Goal: Transaction & Acquisition: Subscribe to service/newsletter

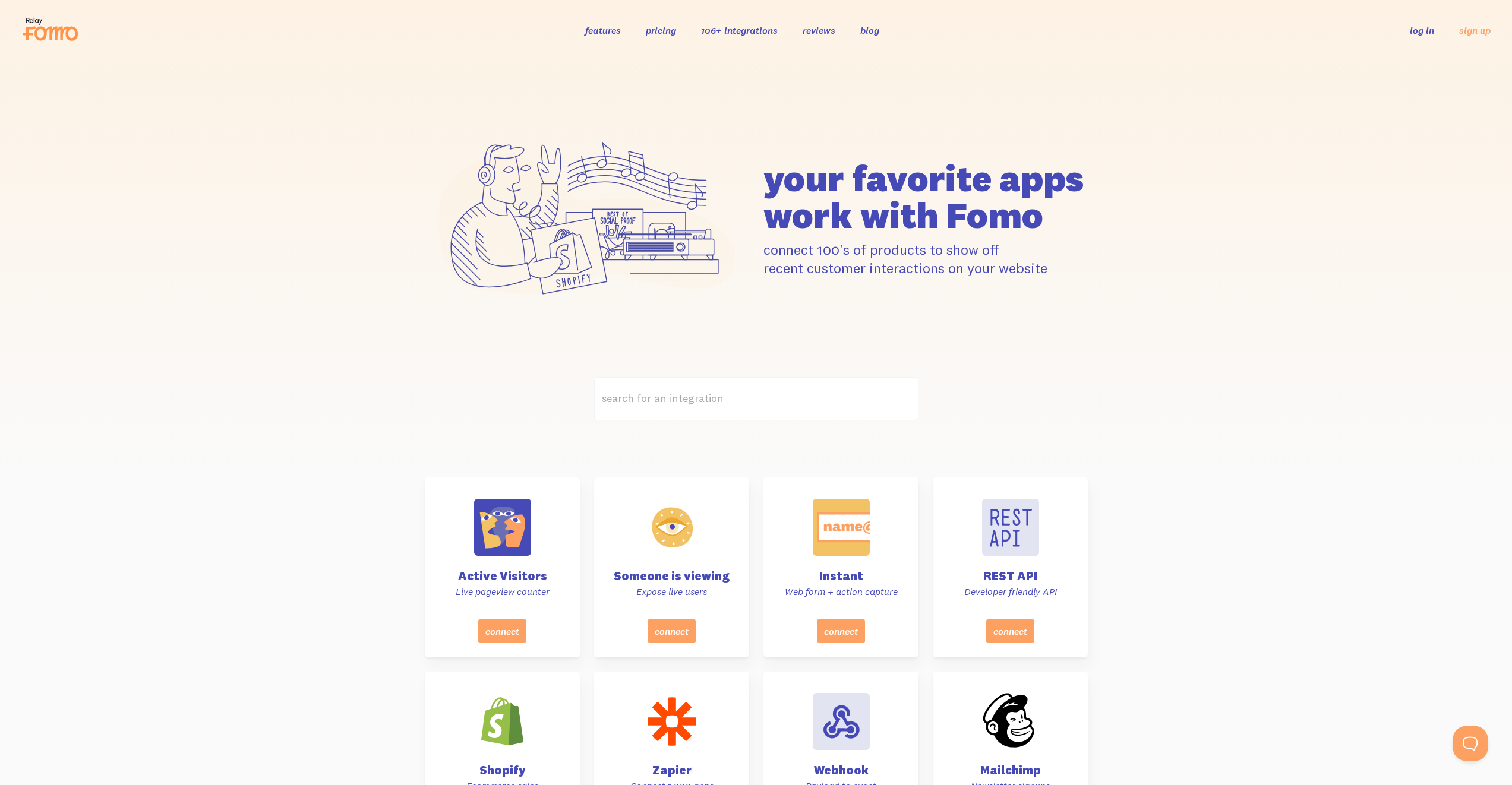
click at [666, 32] on link "pricing" at bounding box center [661, 30] width 30 height 12
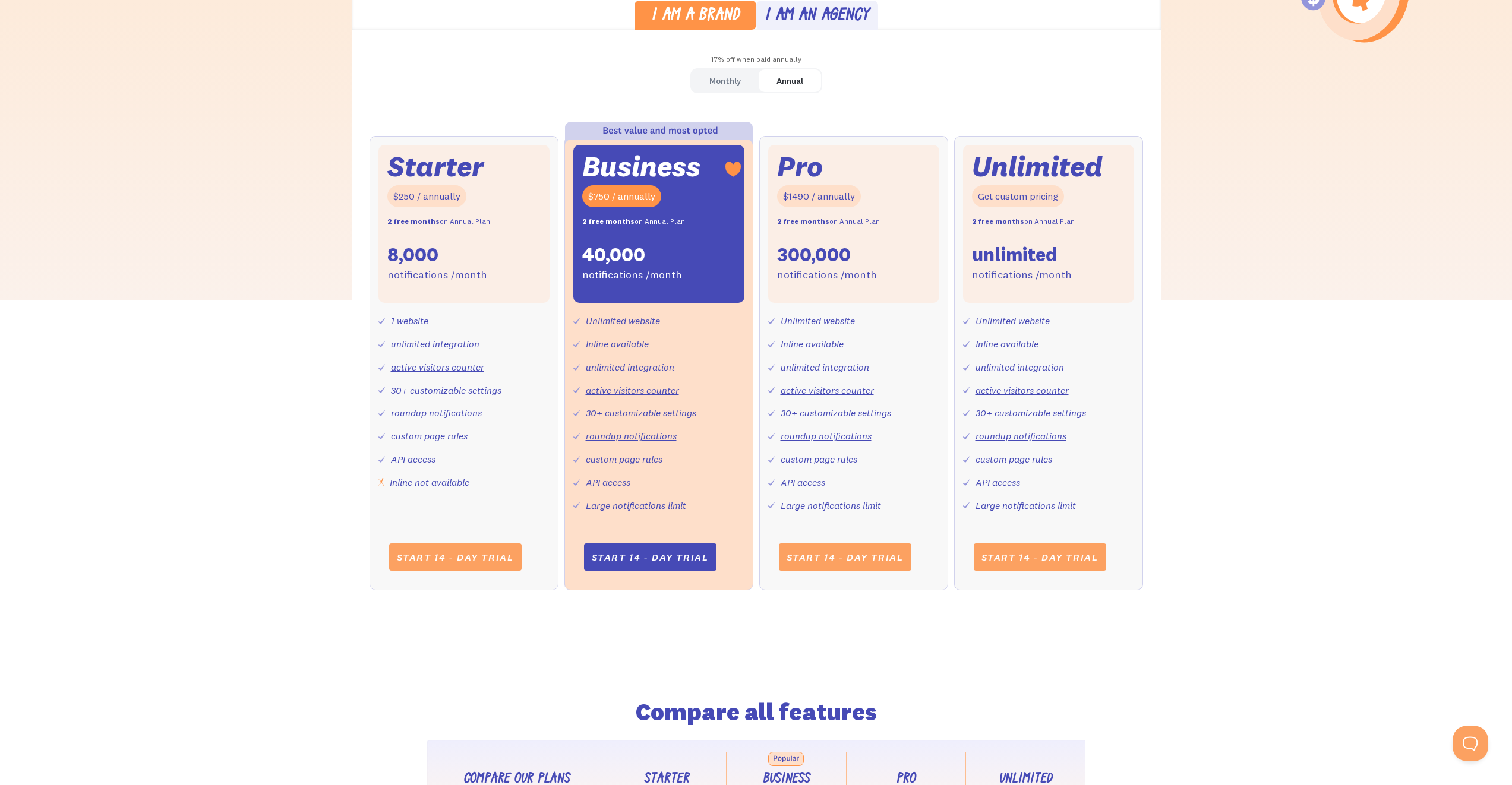
scroll to position [379, 0]
click at [726, 79] on div "Monthly" at bounding box center [725, 82] width 32 height 17
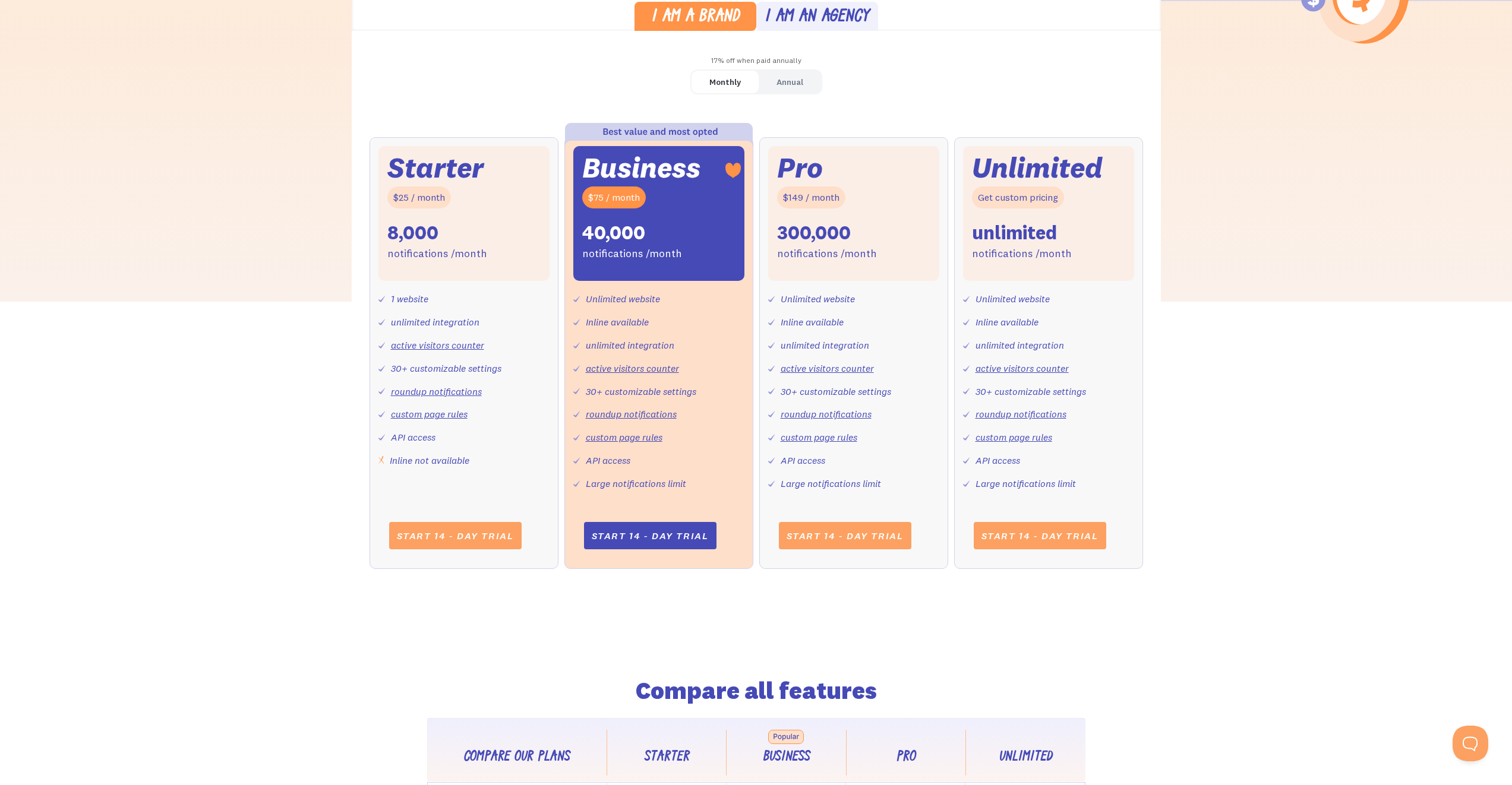
drag, startPoint x: 381, startPoint y: 302, endPoint x: 443, endPoint y: 296, distance: 62.3
drag, startPoint x: 443, startPoint y: 296, endPoint x: 304, endPoint y: 292, distance: 139.1
click at [304, 292] on div "I am a brand I am an agency 17% off when paid annually Monthly Annual Starter $…" at bounding box center [756, 290] width 1512 height 605
click at [466, 158] on div "Starter" at bounding box center [435, 168] width 96 height 25
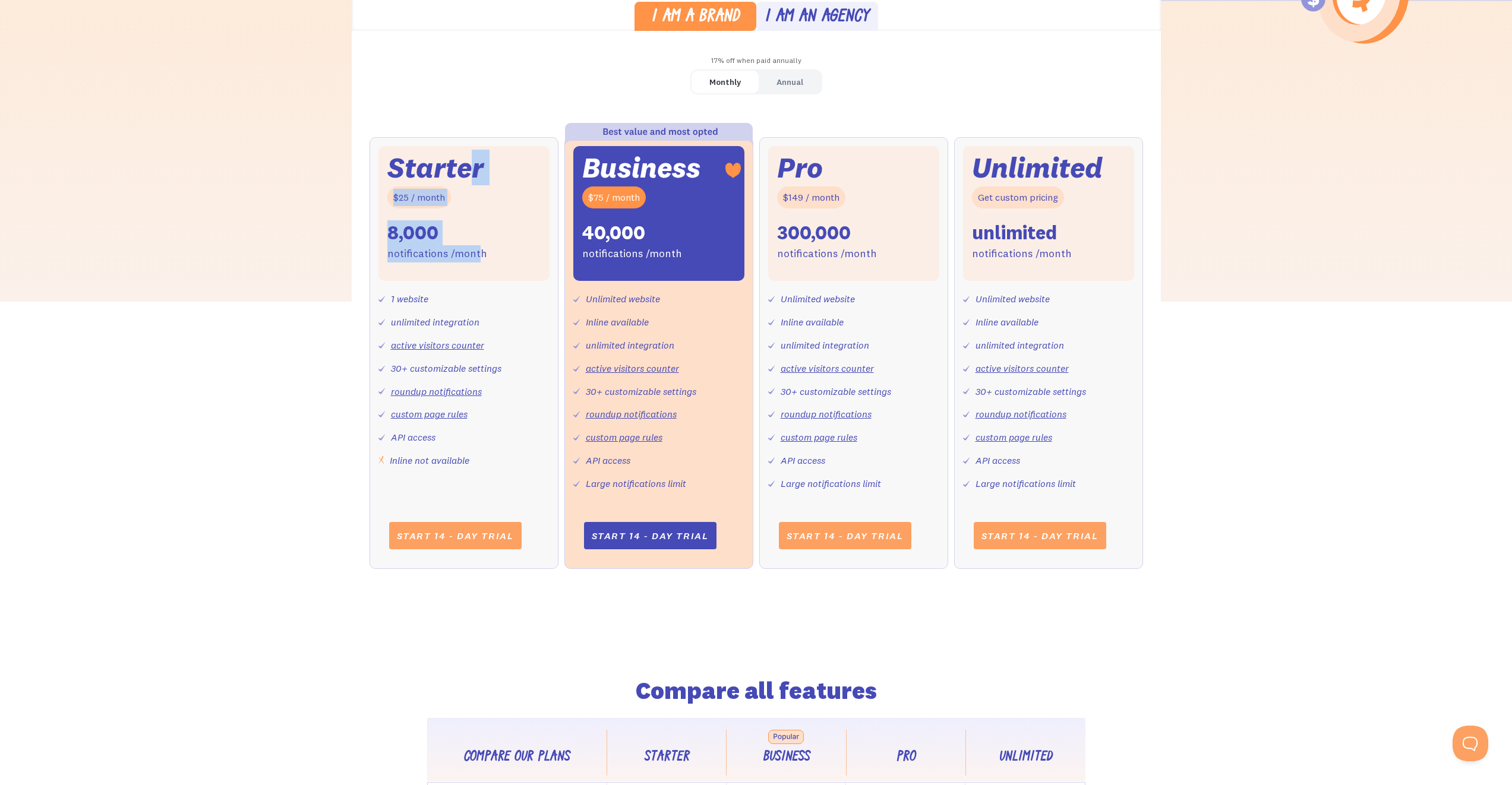
drag, startPoint x: 466, startPoint y: 158, endPoint x: 480, endPoint y: 247, distance: 90.1
click at [480, 247] on div "Starter $25 / month 8,000 notifications /month" at bounding box center [464, 213] width 171 height 135
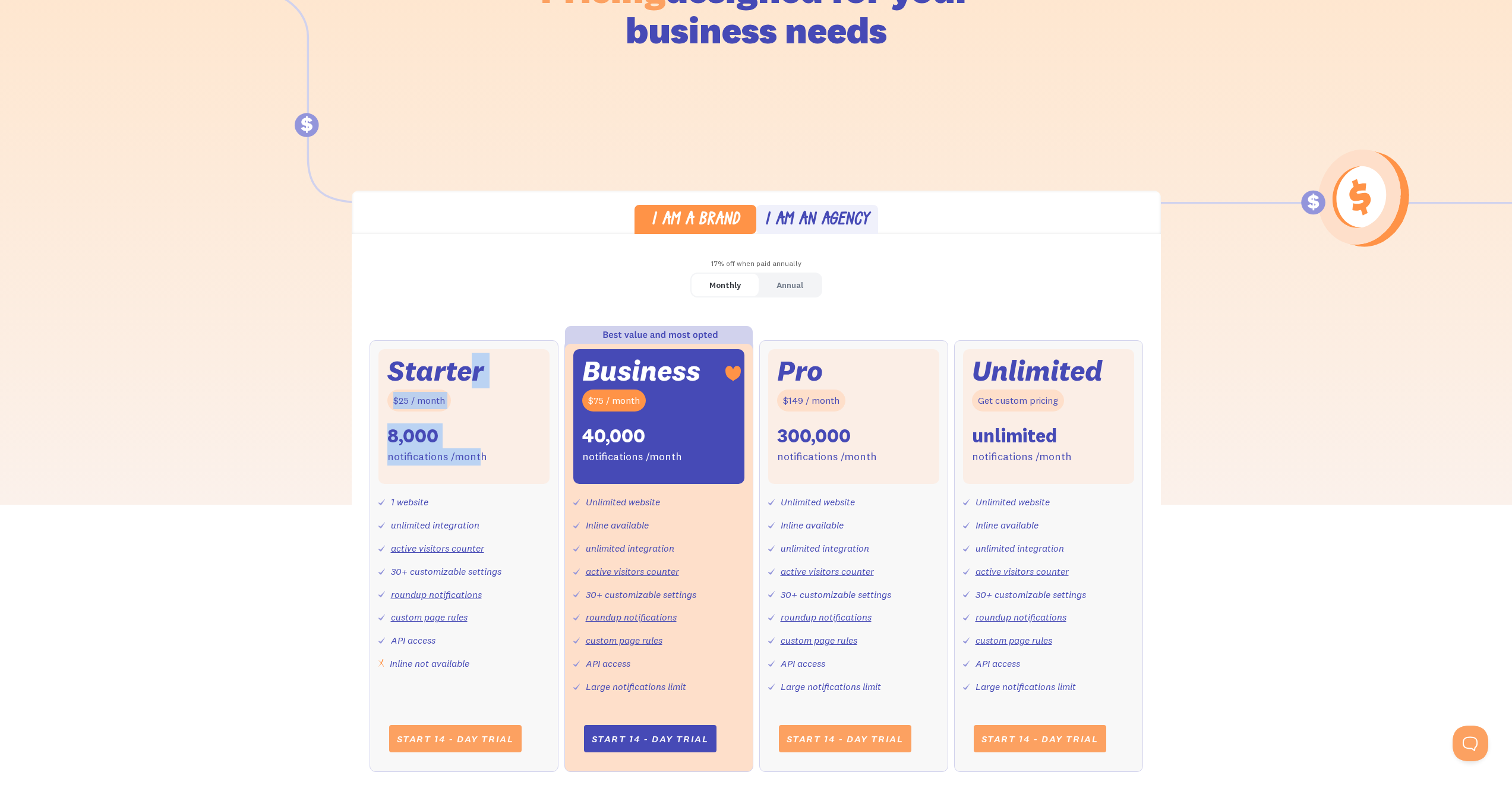
scroll to position [0, 0]
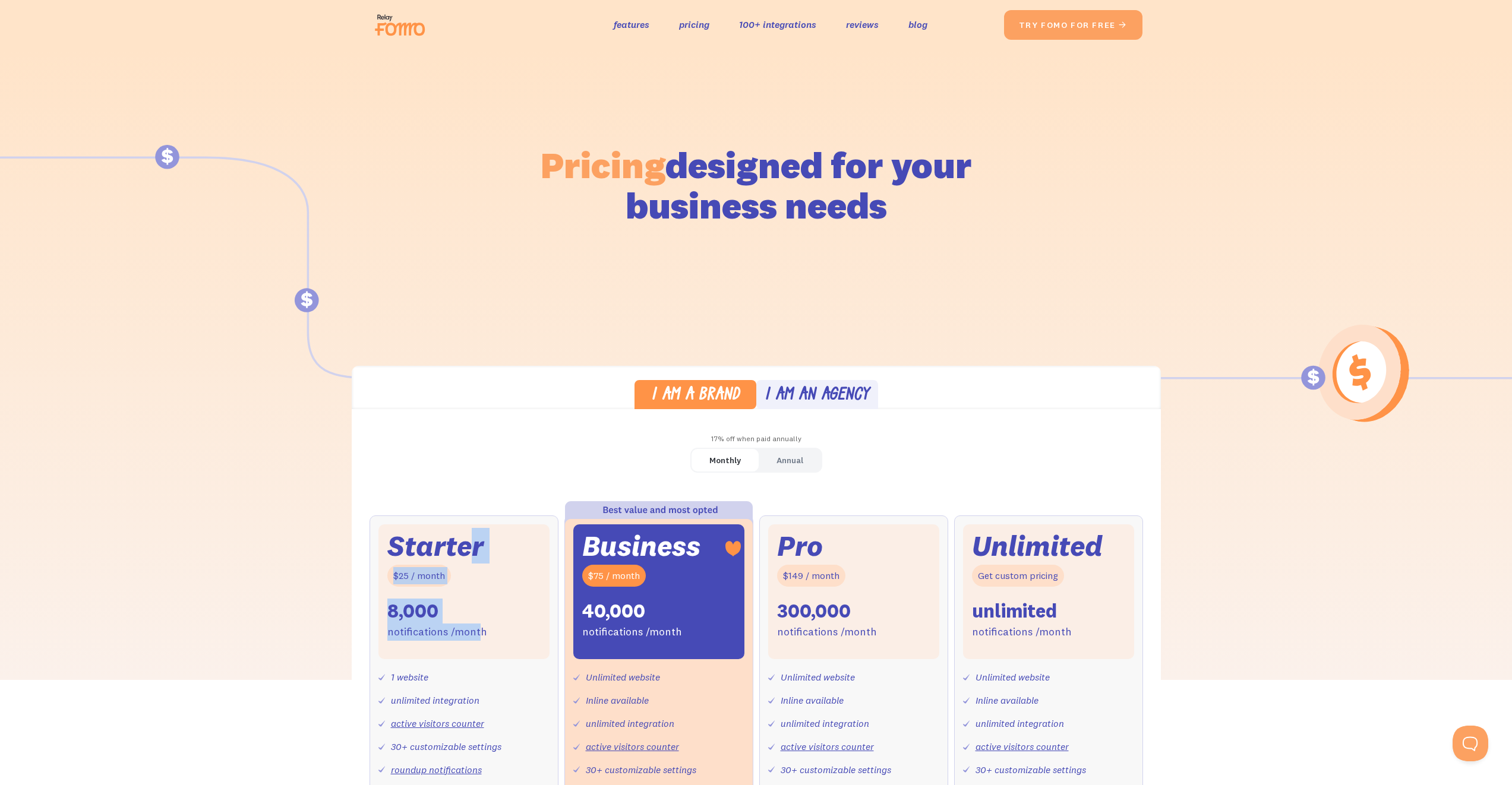
click at [436, 484] on div "Monthly Annual Starter $25 / month 8,000 notifications /month 1 website unlimit…" at bounding box center [757, 709] width 809 height 523
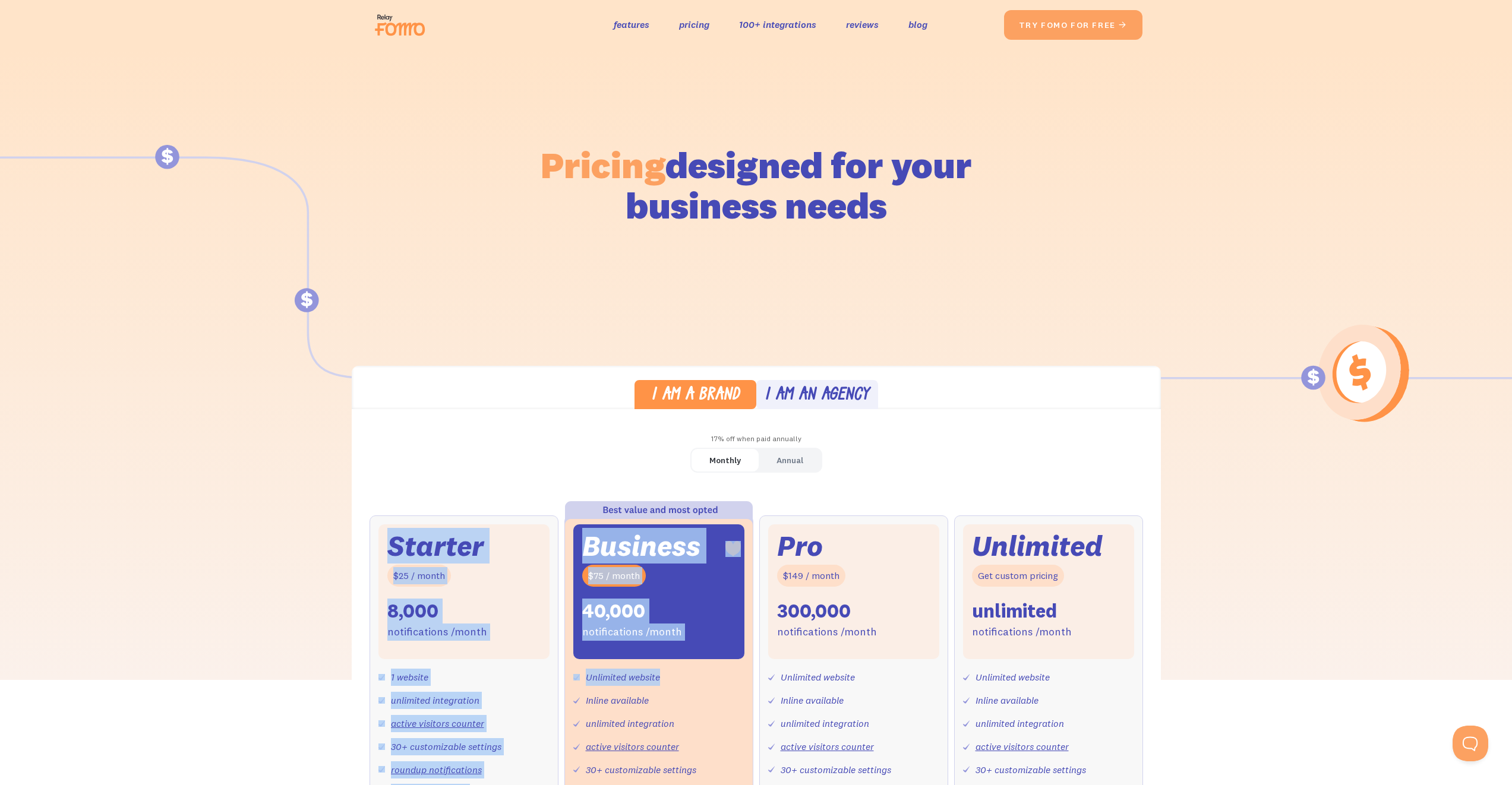
drag, startPoint x: 368, startPoint y: 535, endPoint x: 673, endPoint y: 691, distance: 342.6
click at [672, 690] on div "Monthly Annual Starter $25 / month 8,000 notifications /month 1 website unlimit…" at bounding box center [757, 709] width 809 height 523
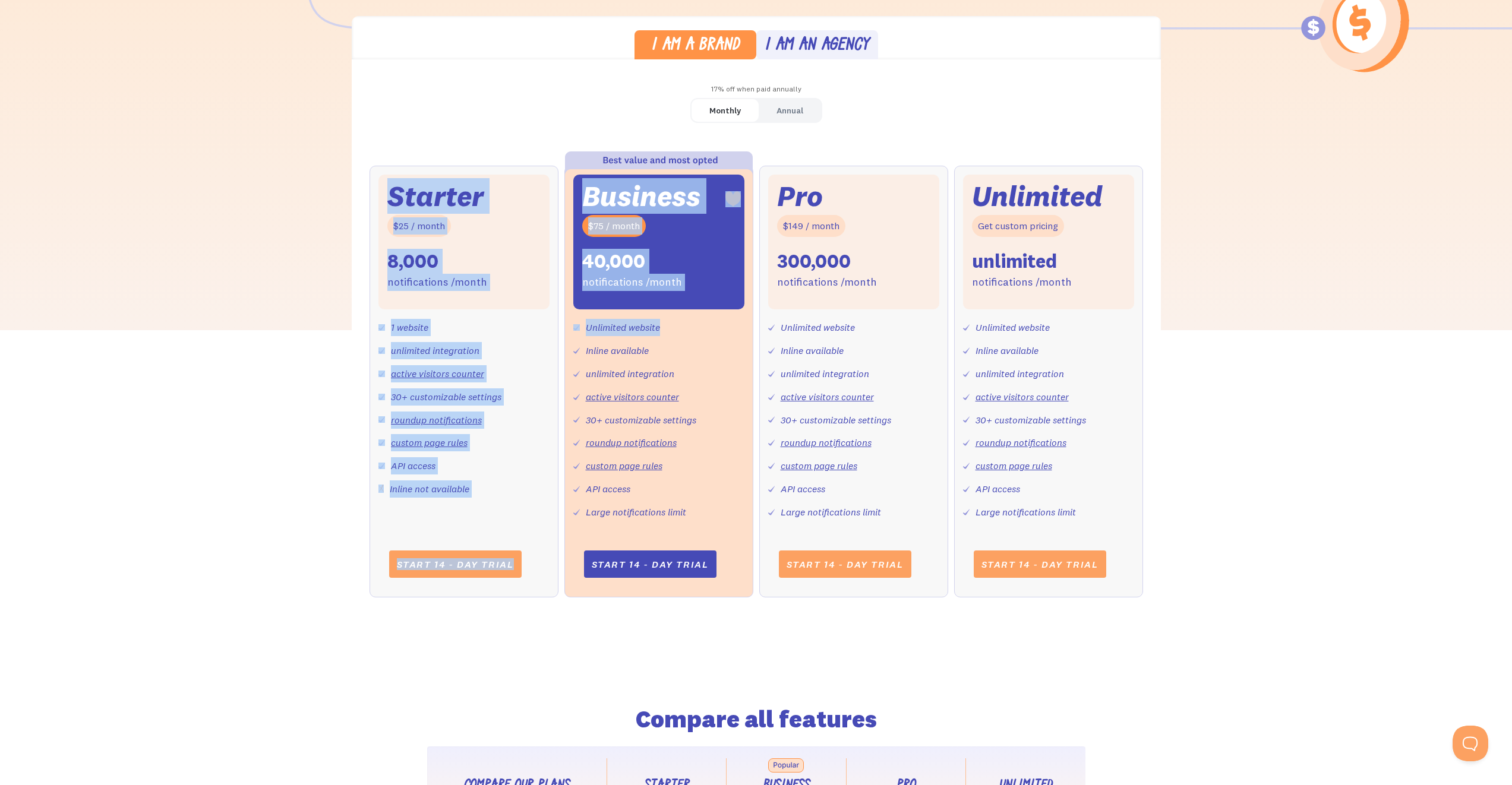
scroll to position [332, 0]
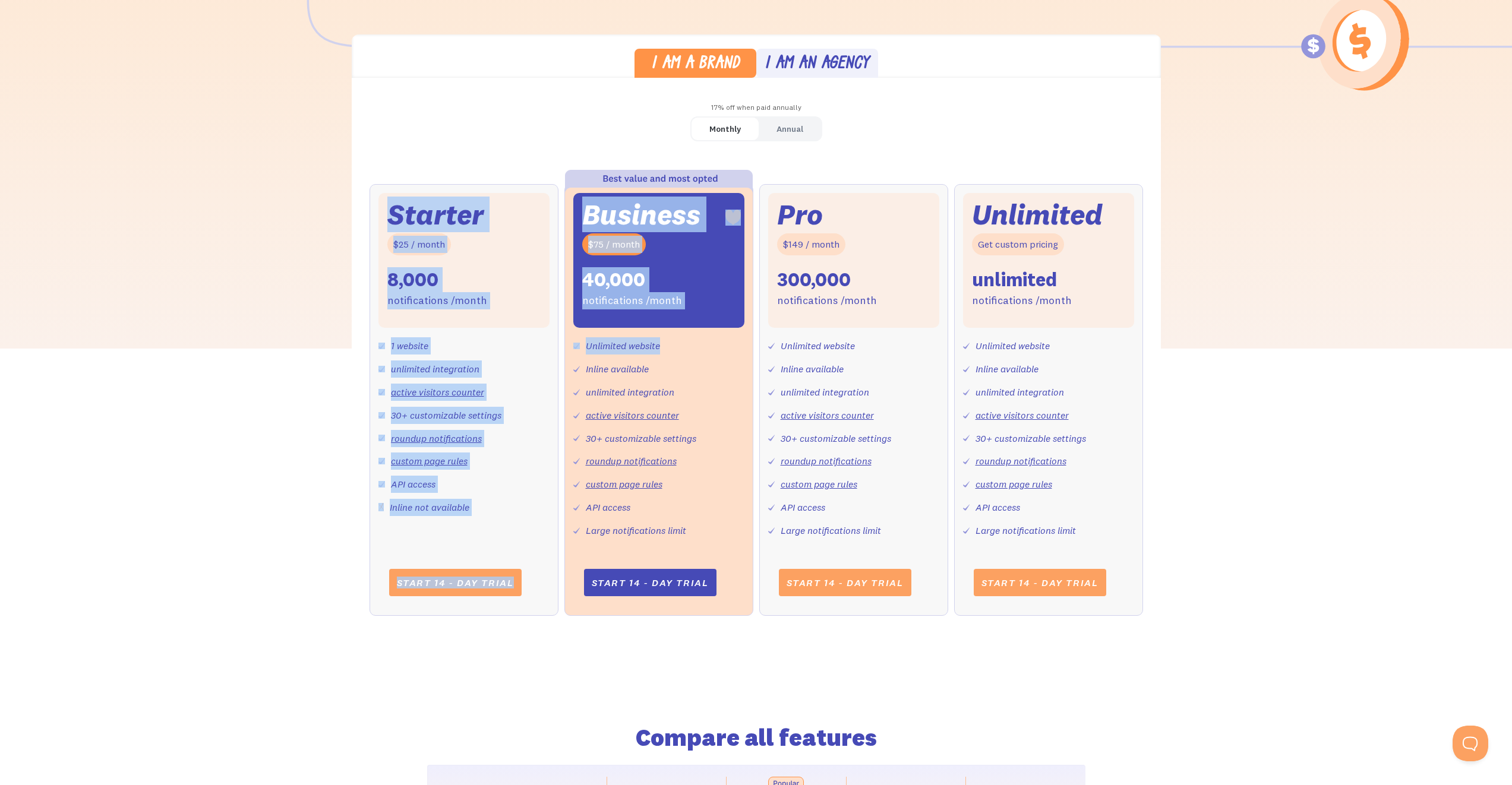
click at [370, 210] on div "Starter $25 / month 8,000 notifications /month 1 website unlimited integration …" at bounding box center [464, 399] width 189 height 431
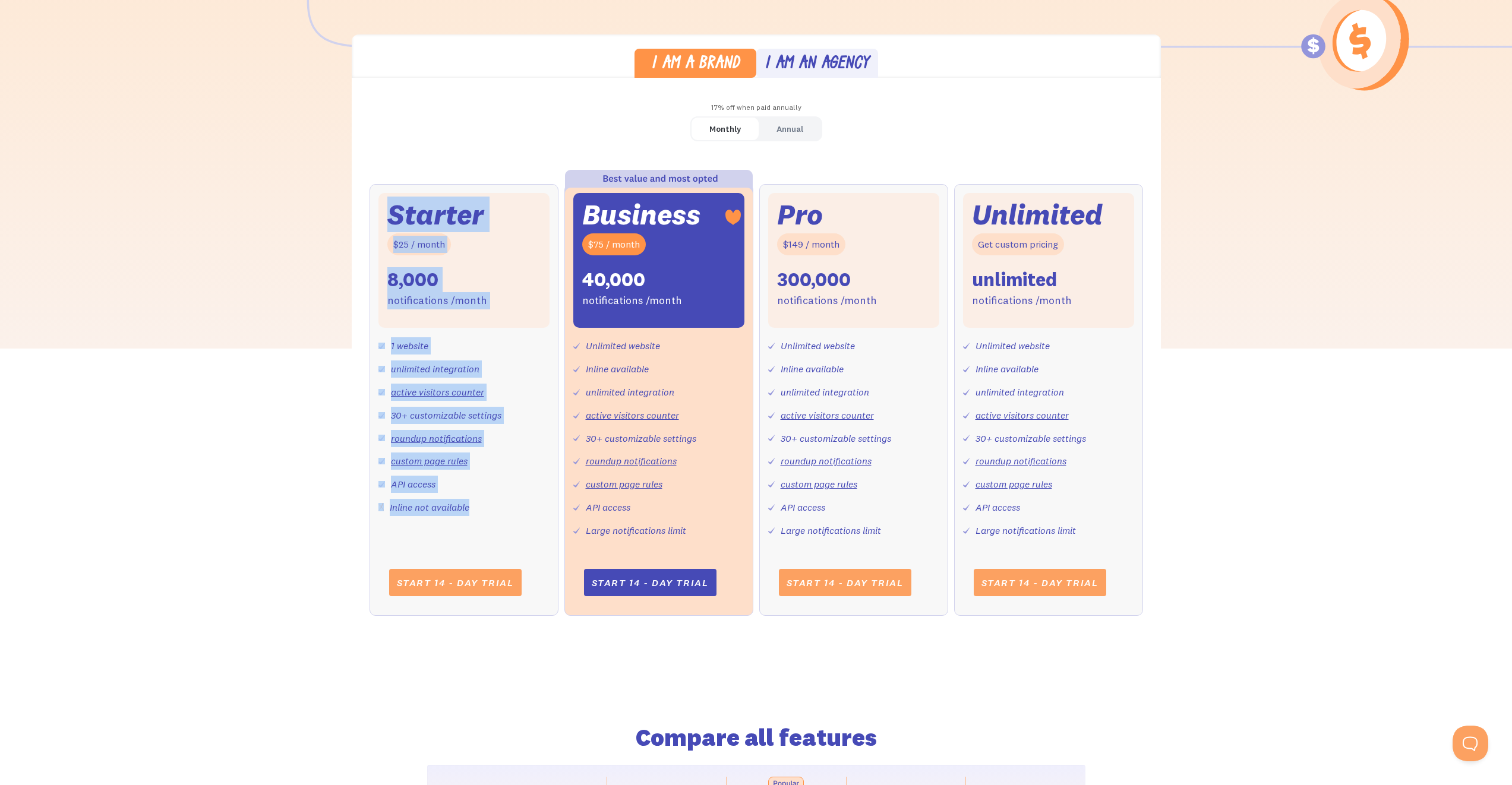
drag, startPoint x: 370, startPoint y: 210, endPoint x: 511, endPoint y: 521, distance: 341.5
click at [511, 521] on div "Starter $25 / month 8,000 notifications /month 1 website unlimited integration …" at bounding box center [464, 399] width 189 height 431
drag, startPoint x: 511, startPoint y: 521, endPoint x: 365, endPoint y: 210, distance: 343.6
click at [365, 210] on div "Monthly Annual Starter $25 / month 8,000 notifications /month 1 website unlimit…" at bounding box center [757, 378] width 809 height 523
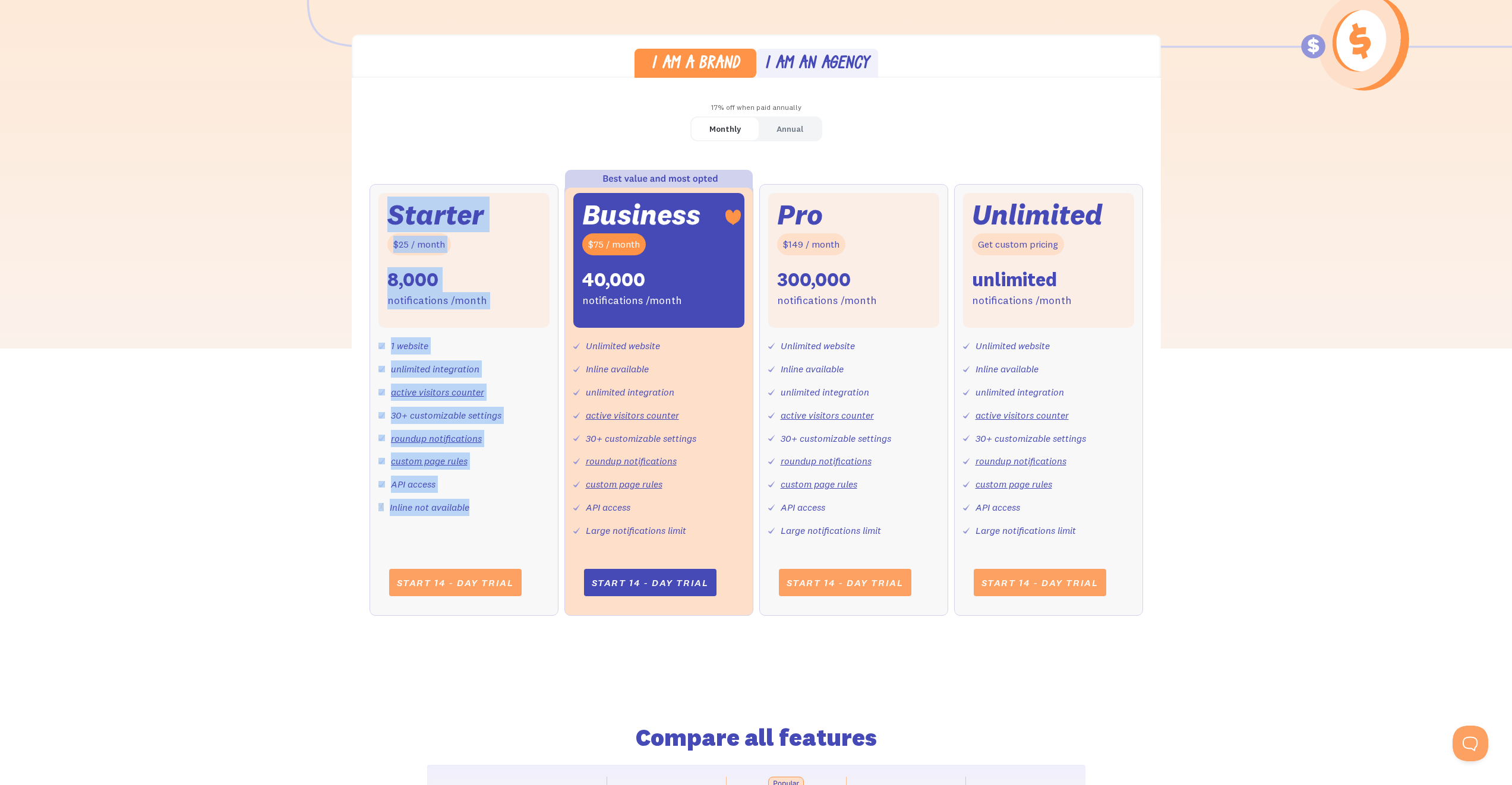
click at [365, 210] on div "Monthly Annual Starter $25 / month 8,000 notifications /month 1 website unlimit…" at bounding box center [757, 378] width 809 height 523
drag, startPoint x: 365, startPoint y: 210, endPoint x: 536, endPoint y: 530, distance: 362.8
click at [536, 530] on div "Monthly Annual Starter $25 / month 8,000 notifications /month 1 website unlimit…" at bounding box center [757, 378] width 809 height 523
click at [1231, 125] on div "I am a brand I am an agency 17% off when paid annually Monthly Annual Starter $…" at bounding box center [756, 337] width 1512 height 605
